Goal: Use online tool/utility: Utilize a website feature to perform a specific function

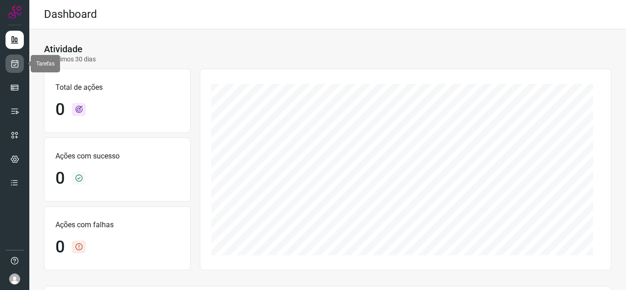
click at [18, 61] on icon at bounding box center [15, 63] width 10 height 9
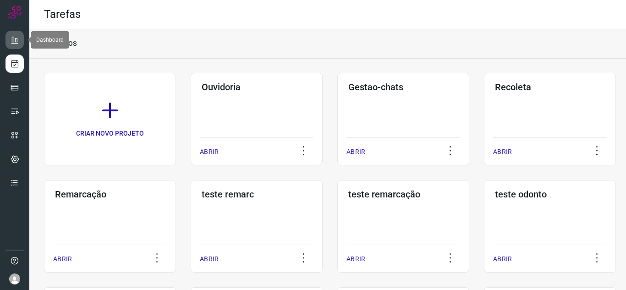
click at [13, 39] on icon at bounding box center [14, 39] width 9 height 9
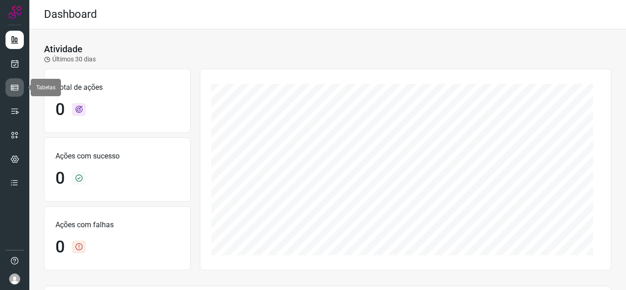
click at [17, 87] on icon at bounding box center [14, 87] width 9 height 9
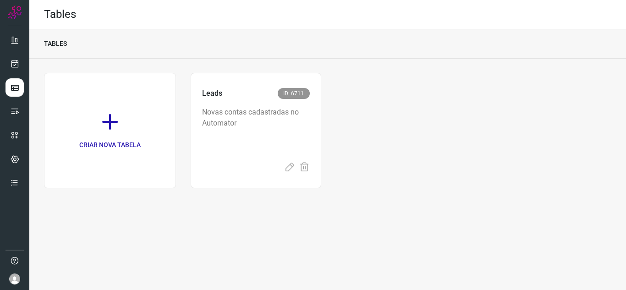
click at [17, 73] on ul at bounding box center [15, 114] width 18 height 167
click at [16, 70] on link at bounding box center [15, 64] width 18 height 18
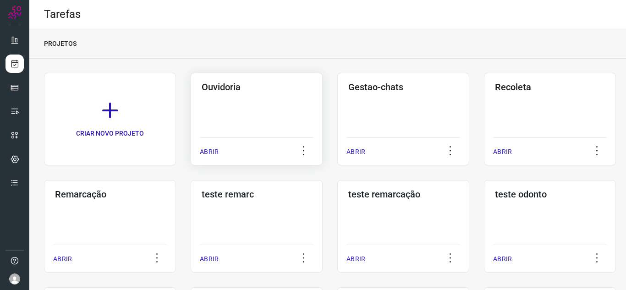
click at [212, 150] on p "ABRIR" at bounding box center [209, 152] width 19 height 10
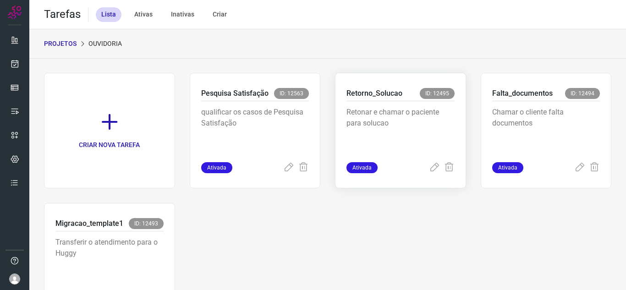
click at [363, 167] on span "Ativada" at bounding box center [362, 167] width 31 height 11
click at [432, 167] on icon at bounding box center [434, 167] width 11 height 11
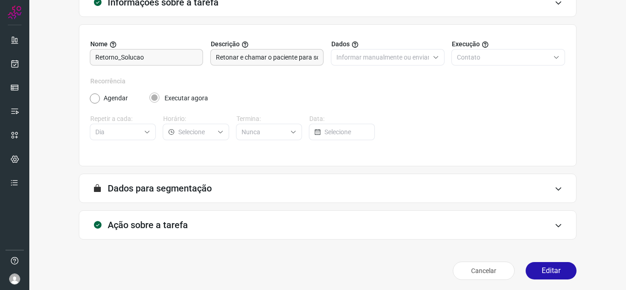
scroll to position [68, 0]
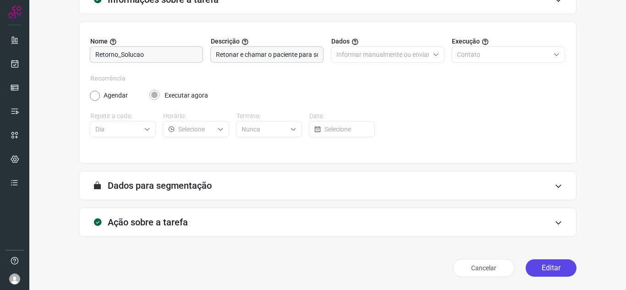
click at [549, 266] on button "Editar" at bounding box center [551, 267] width 51 height 17
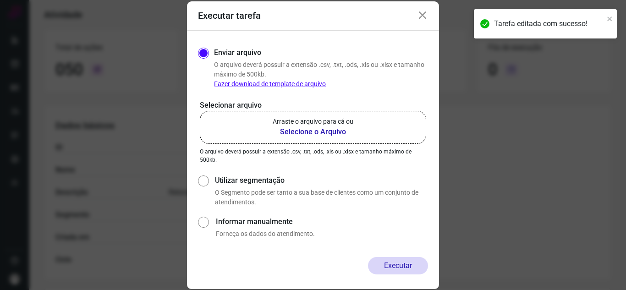
click at [323, 132] on b "Selecione o Arquivo" at bounding box center [313, 132] width 81 height 11
click at [0, 0] on input "Arraste o arquivo para cá ou Selecione o Arquivo" at bounding box center [0, 0] width 0 height 0
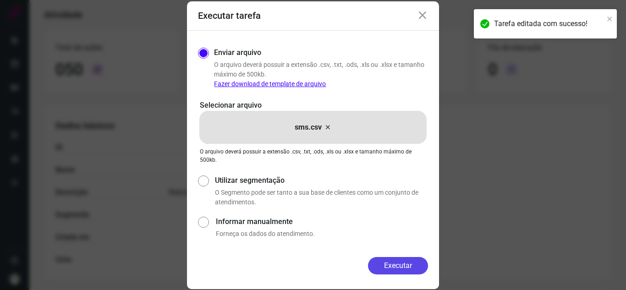
click at [386, 270] on button "Executar" at bounding box center [398, 265] width 60 height 17
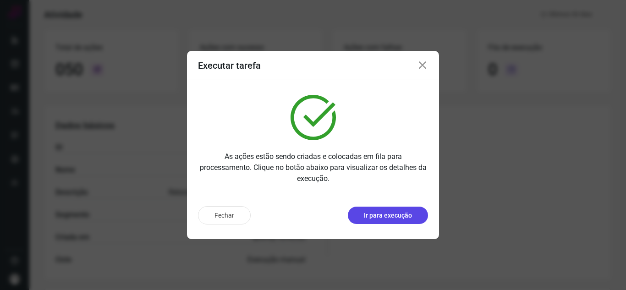
click at [393, 215] on p "Ir para execução" at bounding box center [388, 216] width 48 height 10
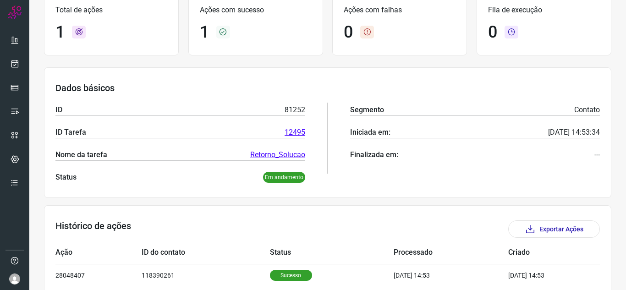
scroll to position [110, 0]
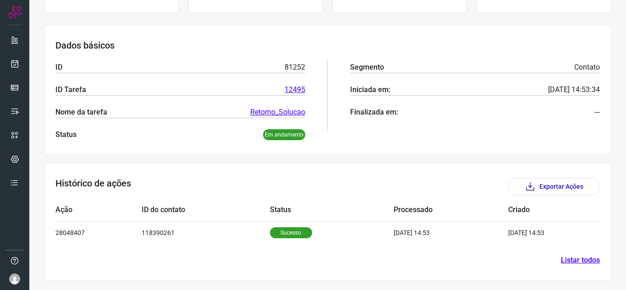
drag, startPoint x: 334, startPoint y: 212, endPoint x: 334, endPoint y: 217, distance: 5.0
click at [334, 214] on td "Status" at bounding box center [332, 210] width 124 height 22
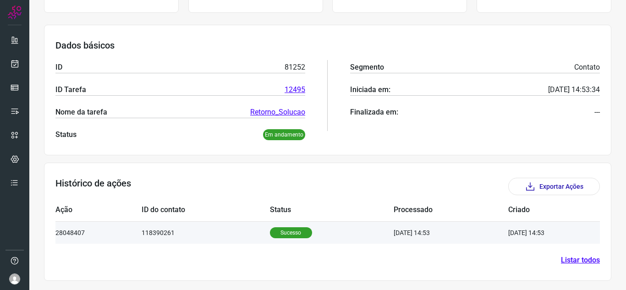
click at [335, 223] on td "Sucesso" at bounding box center [332, 232] width 124 height 22
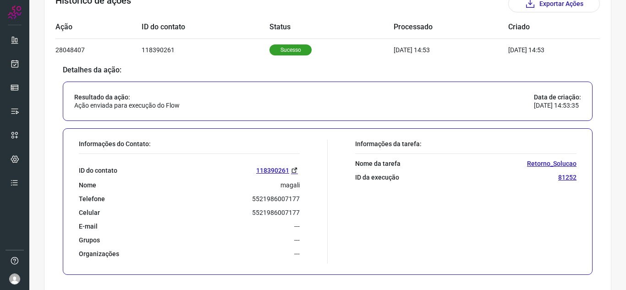
scroll to position [294, 0]
